Goal: Information Seeking & Learning: Learn about a topic

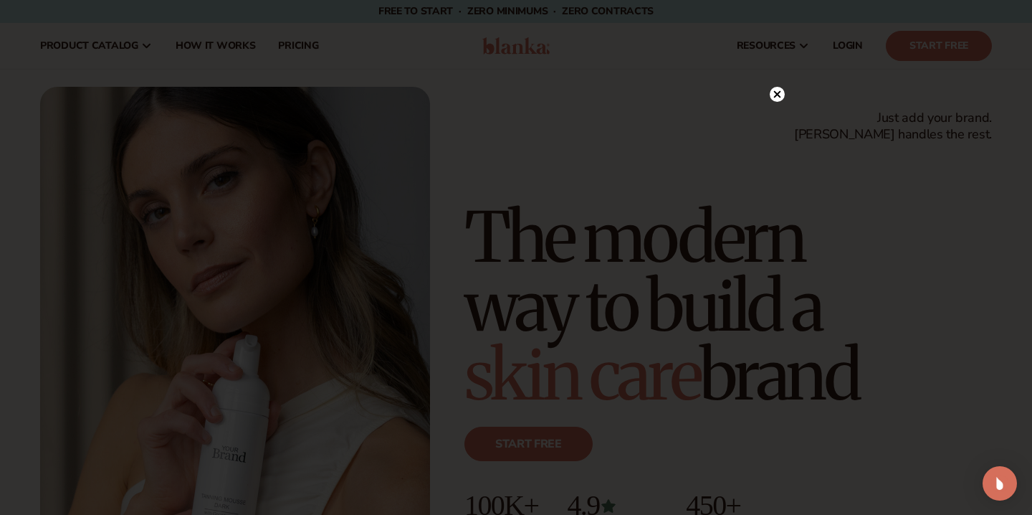
click at [779, 98] on circle at bounding box center [777, 94] width 15 height 15
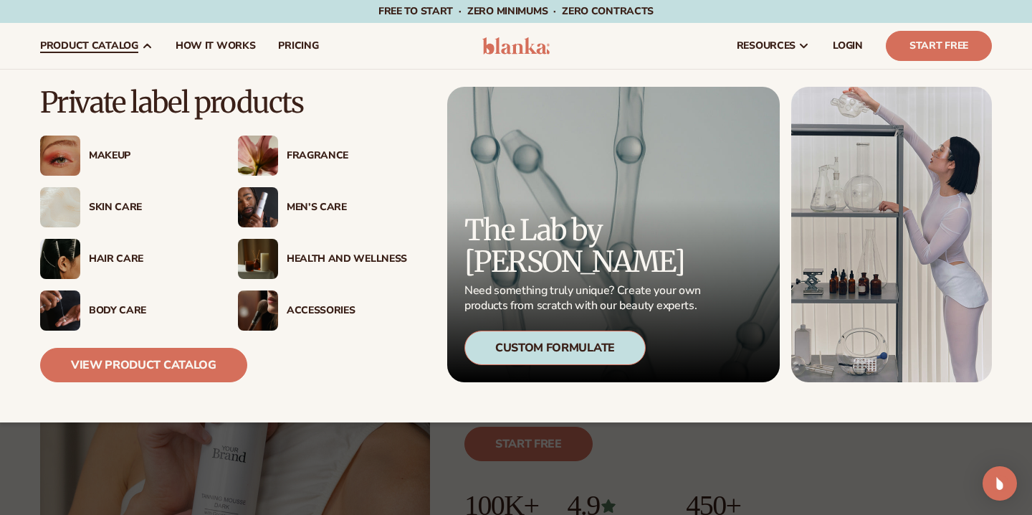
click at [125, 203] on div "Skin Care" at bounding box center [149, 207] width 120 height 12
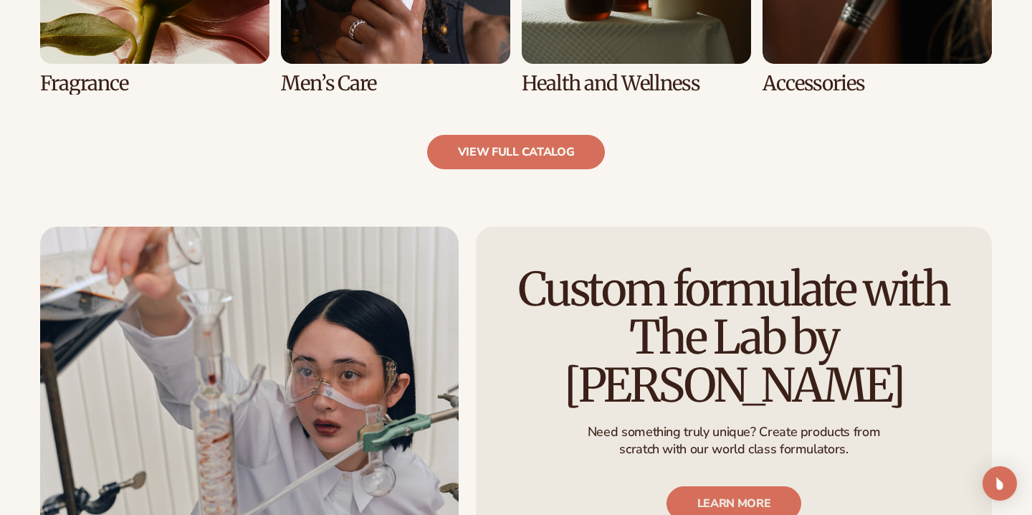
scroll to position [1589, 0]
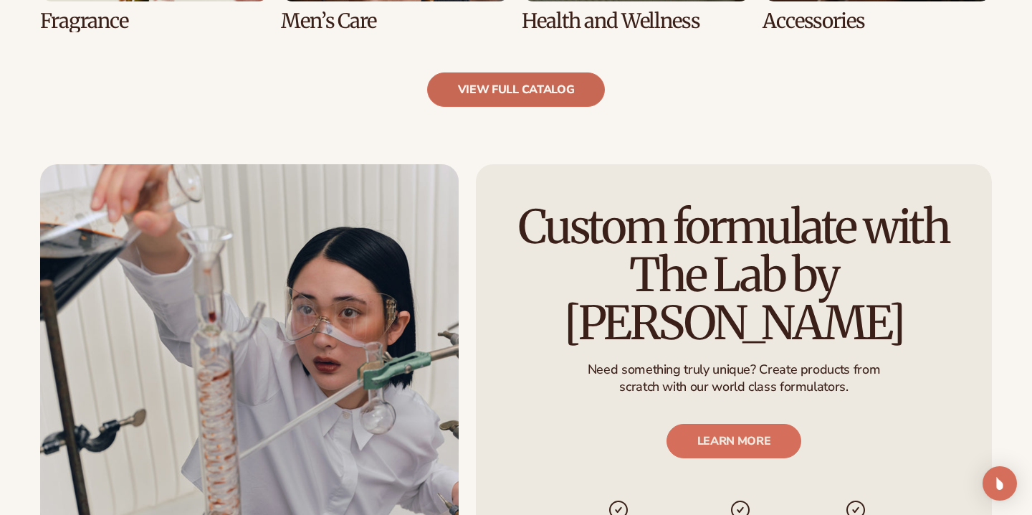
click at [536, 82] on link "view full catalog" at bounding box center [516, 89] width 179 height 34
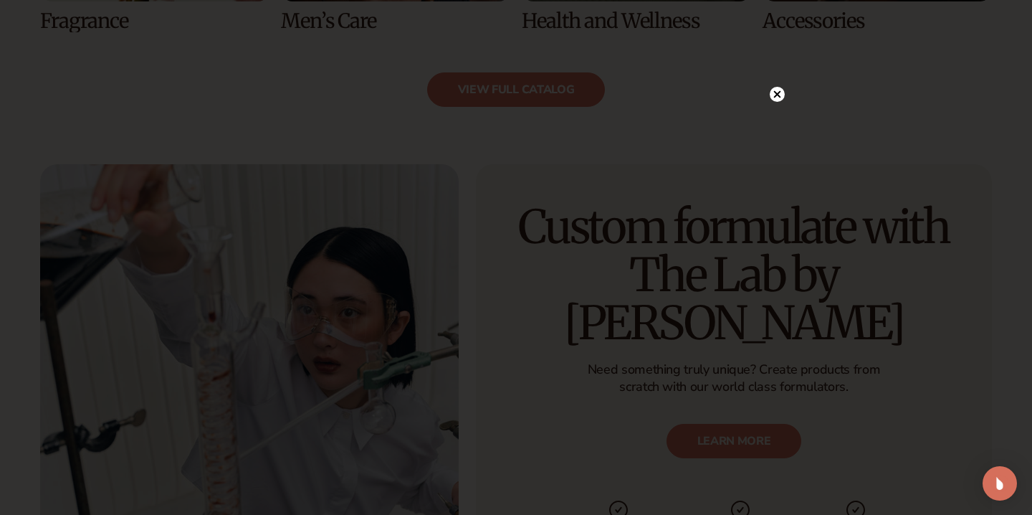
click at [775, 90] on circle at bounding box center [777, 94] width 15 height 15
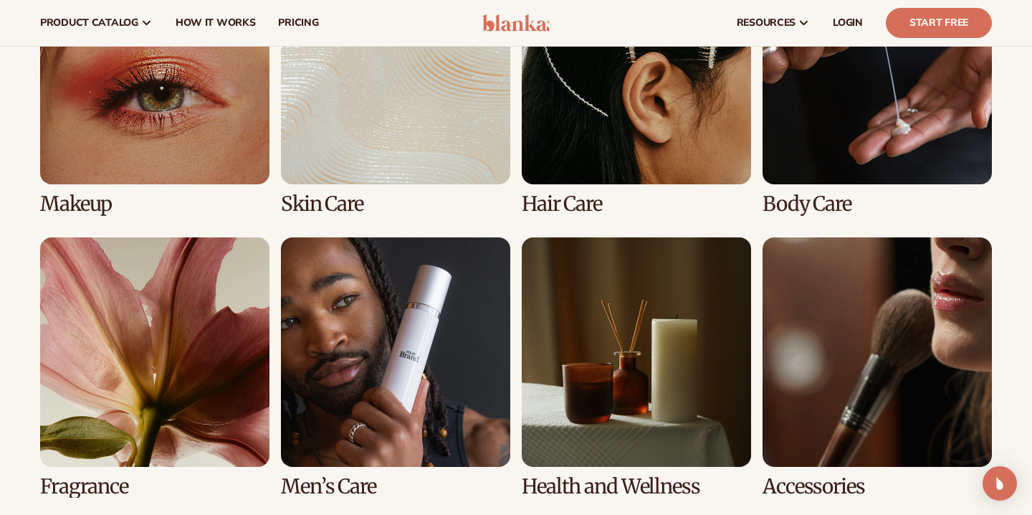
scroll to position [1068, 0]
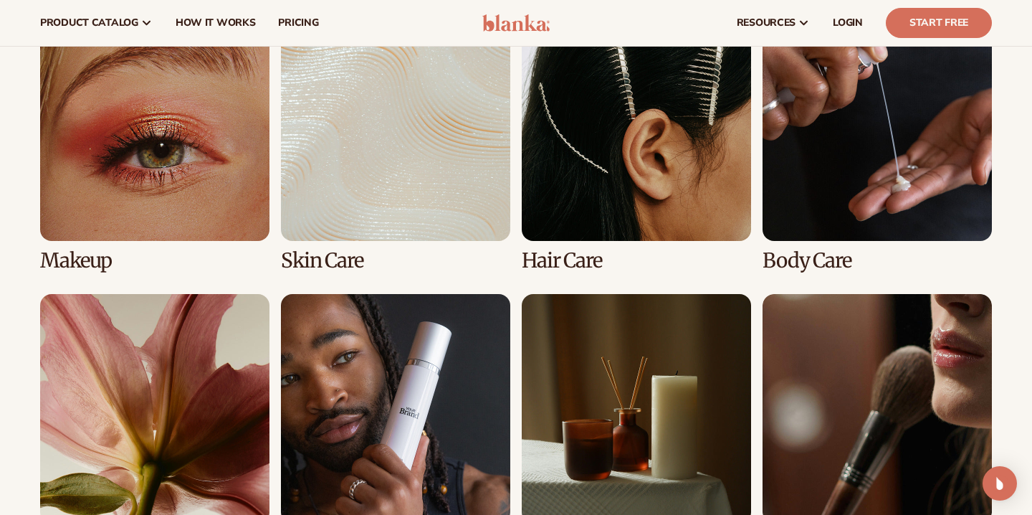
click at [333, 255] on link "2 / 8" at bounding box center [395, 141] width 229 height 260
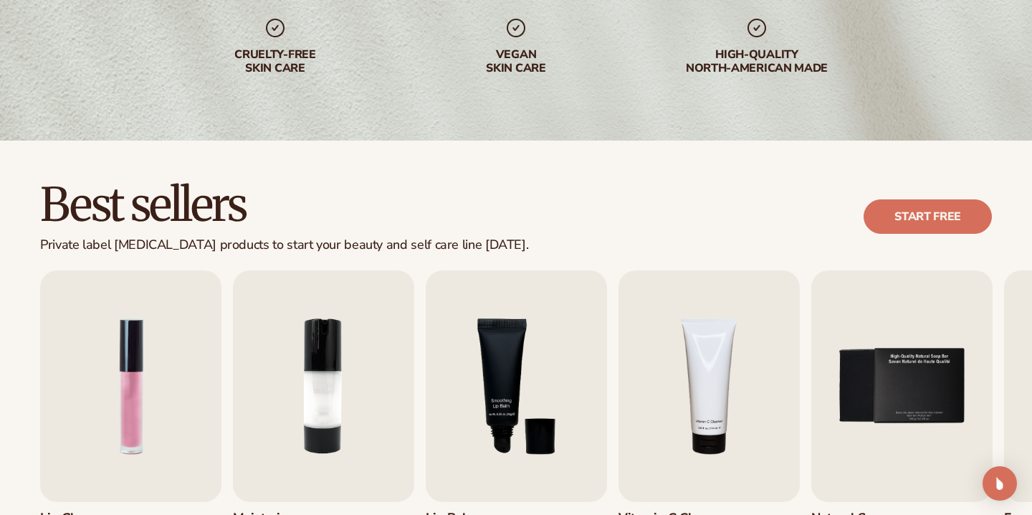
scroll to position [349, 0]
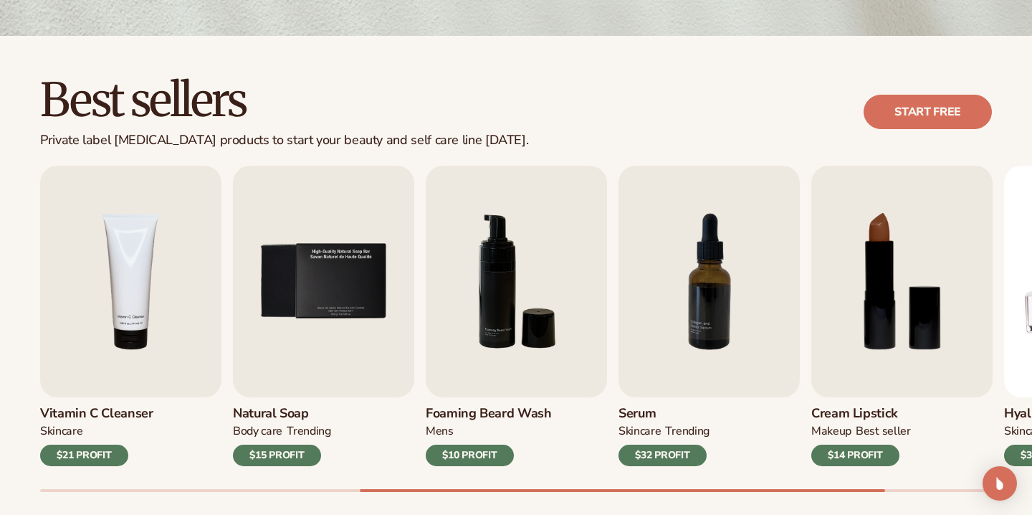
click at [598, 500] on div "Best sellers Private label skin care products to start your beauty and self car…" at bounding box center [516, 298] width 1032 height 525
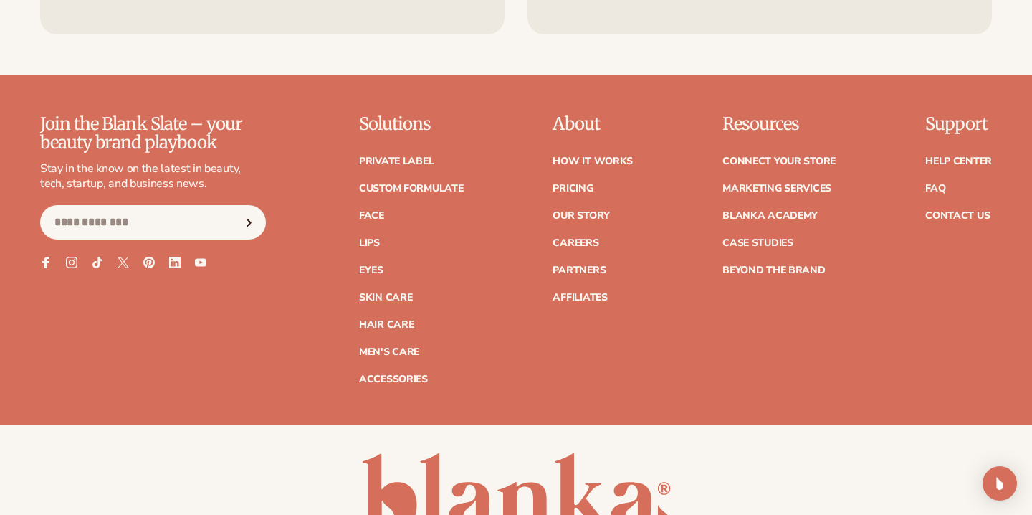
scroll to position [2773, 0]
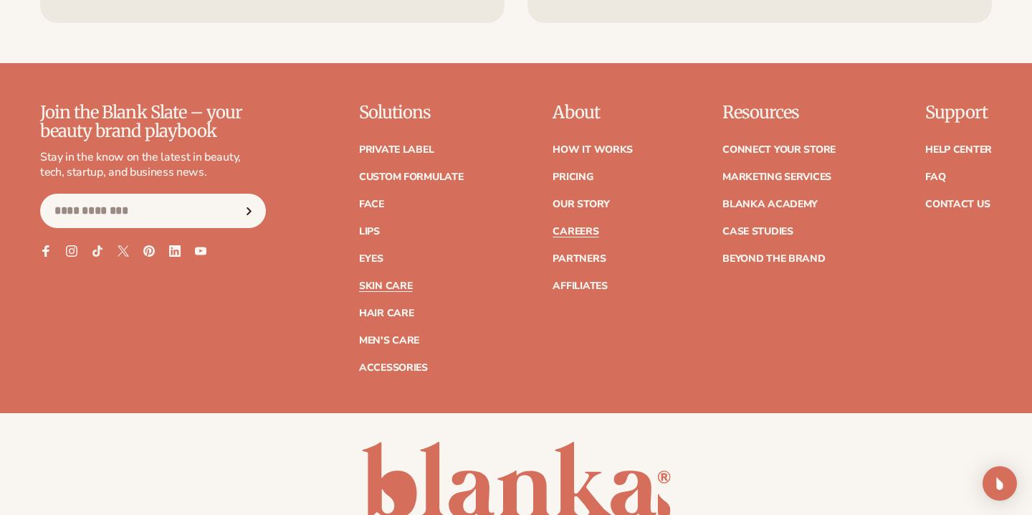
click at [585, 233] on link "Careers" at bounding box center [576, 232] width 46 height 10
